Goal: Use online tool/utility: Utilize a website feature to perform a specific function

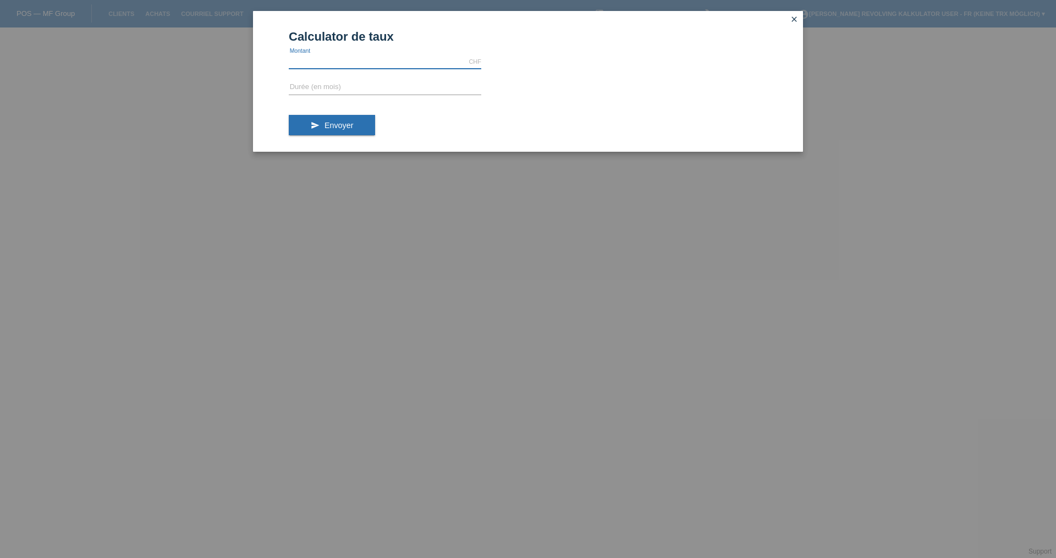
click at [429, 61] on input "text" at bounding box center [385, 62] width 193 height 14
type input "1850.00"
click at [404, 86] on input "text" at bounding box center [385, 88] width 193 height 14
type input "4"
click at [323, 128] on button "send Envoyer" at bounding box center [332, 125] width 86 height 21
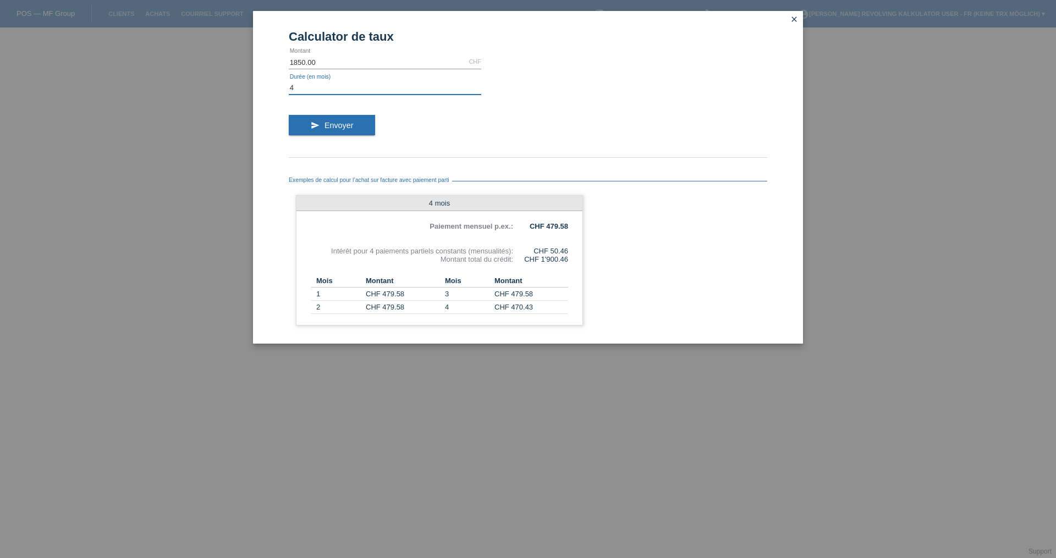
click at [319, 89] on input "4" at bounding box center [385, 88] width 193 height 14
type input "6"
click at [343, 131] on button "send Envoyer" at bounding box center [332, 125] width 86 height 21
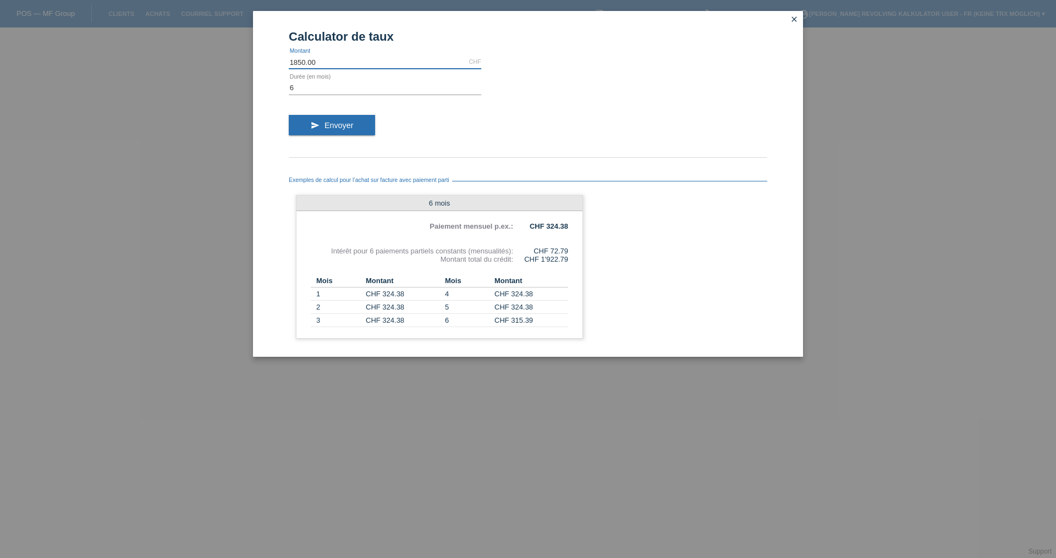
click at [361, 65] on input "1850.00" at bounding box center [385, 62] width 193 height 14
type input "1"
type input "4200.00"
click at [341, 89] on input "6" at bounding box center [385, 88] width 193 height 14
type input "12"
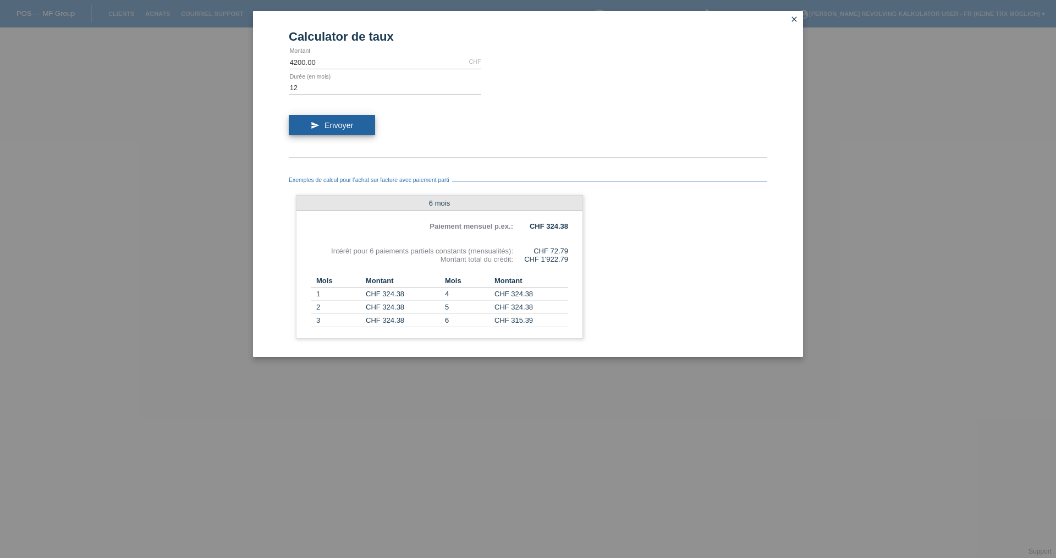
click at [355, 119] on button "send Envoyer" at bounding box center [332, 125] width 86 height 21
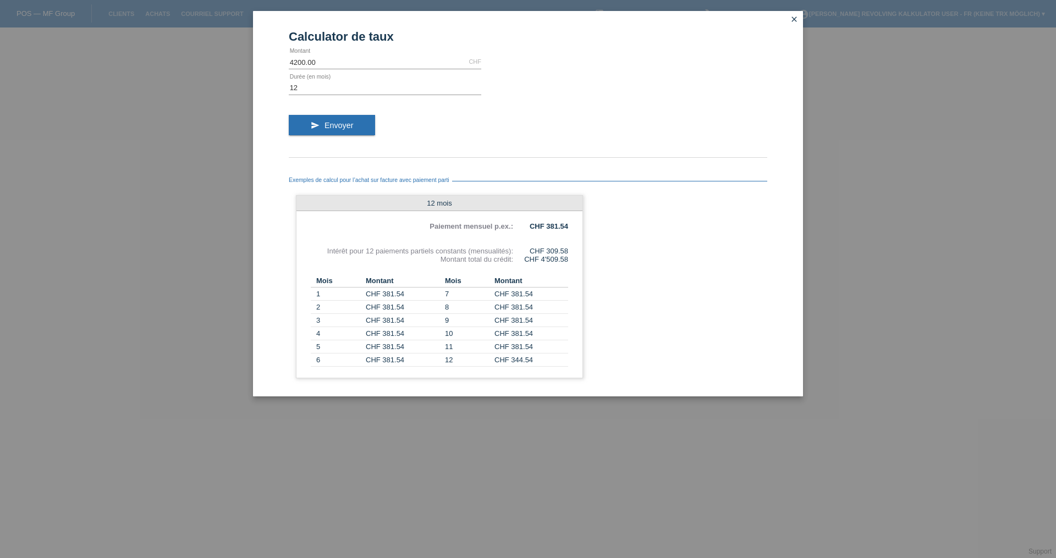
click at [794, 22] on icon "close" at bounding box center [794, 19] width 9 height 9
